Goal: Find specific page/section: Find specific page/section

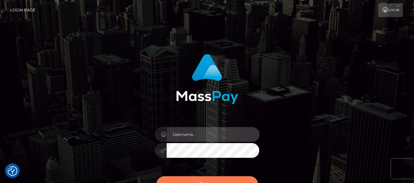
type input "matthew.wong"
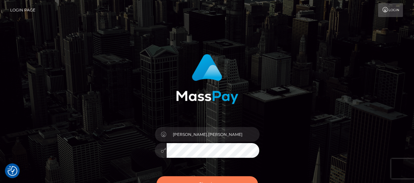
click at [236, 179] on button "Sign in" at bounding box center [206, 184] width 101 height 16
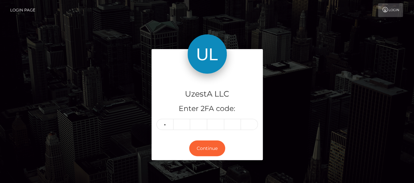
type input "2"
type input "9"
type input "4"
type input "2"
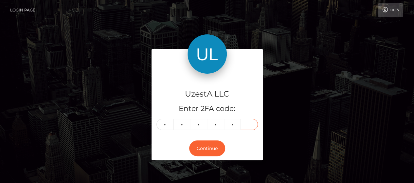
type input "5"
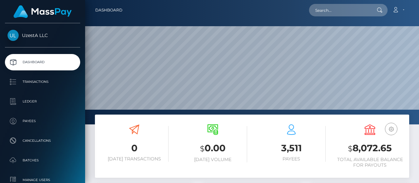
scroll to position [116, 98]
click at [347, 13] on input "text" at bounding box center [340, 10] width 62 height 12
paste input "4768402"
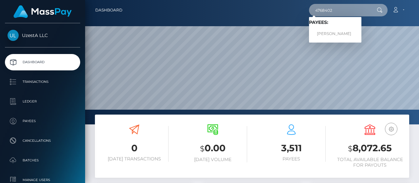
drag, startPoint x: 322, startPoint y: 11, endPoint x: 239, endPoint y: 17, distance: 83.6
click at [252, 17] on div "4768402 Loading... Loading... Payees: [PERSON_NAME] Account Edit Profile Logout" at bounding box center [268, 10] width 281 height 14
type input "4768402"
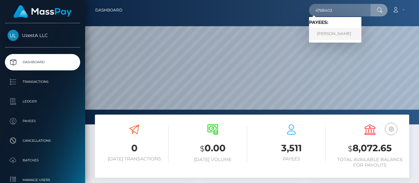
click at [334, 29] on link "[PERSON_NAME]" at bounding box center [335, 34] width 52 height 12
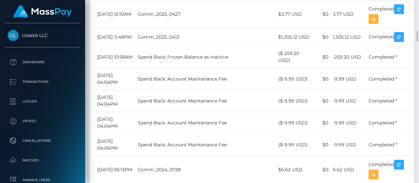
scroll to position [1080, 0]
